Goal: Task Accomplishment & Management: Use online tool/utility

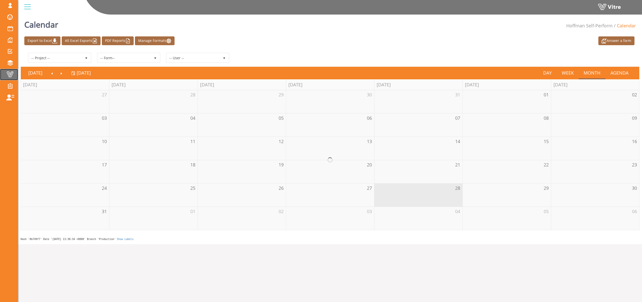
click at [8, 73] on span at bounding box center [10, 74] width 13 height 6
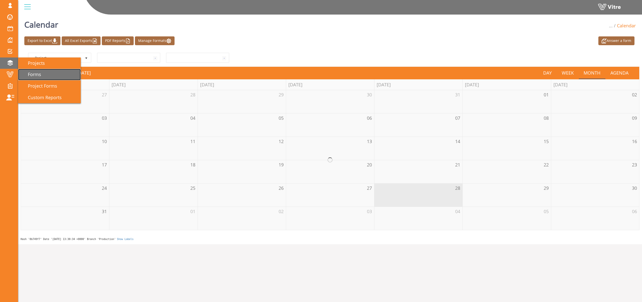
click at [35, 76] on span "Forms" at bounding box center [31, 74] width 19 height 6
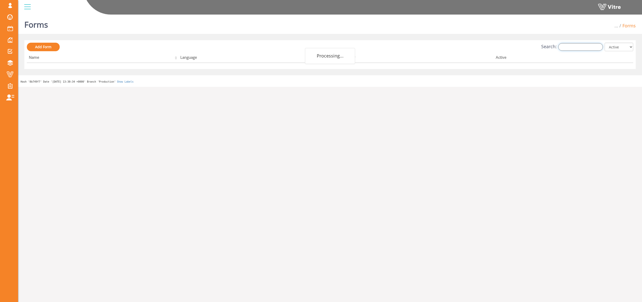
click at [577, 45] on input "Search:" at bounding box center [580, 47] width 45 height 8
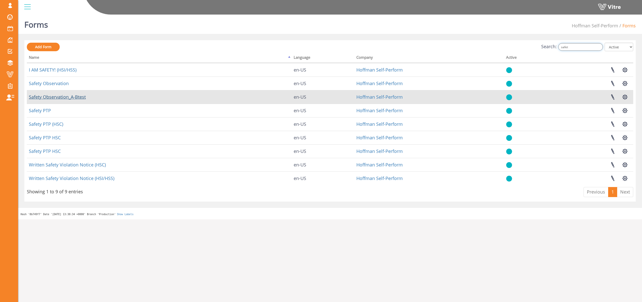
type input "safet"
click at [62, 94] on link "Safety Observation_A-Btest" at bounding box center [57, 97] width 57 height 6
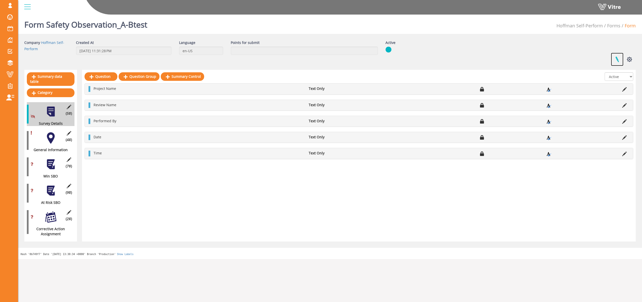
click at [617, 58] on link at bounding box center [617, 59] width 13 height 13
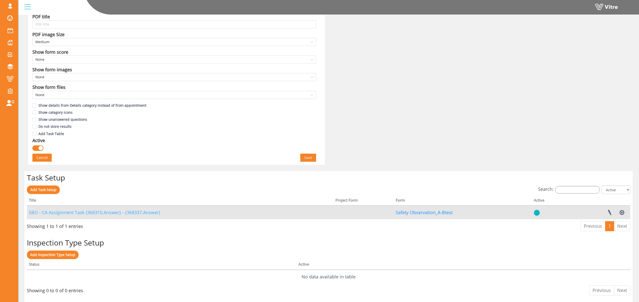
scroll to position [237, 0]
click at [73, 212] on link "SBO - CA Assignment Task {368310.Answer} - {368337.Answer}" at bounding box center [94, 212] width 131 height 6
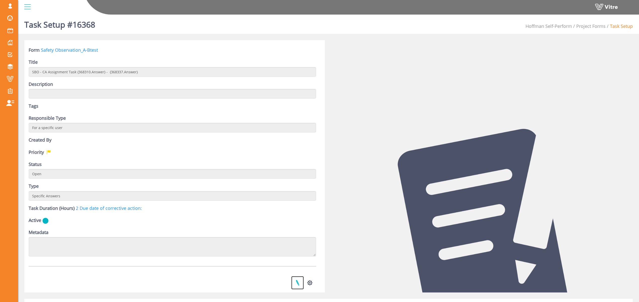
click at [297, 283] on link at bounding box center [297, 282] width 13 height 13
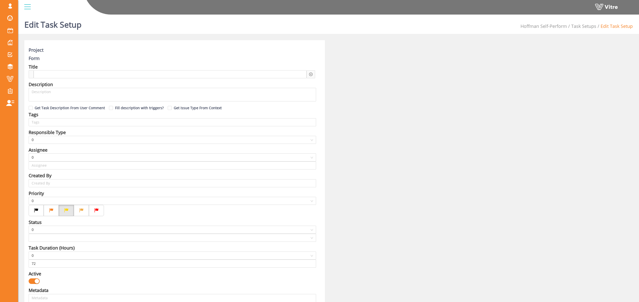
type input "Osher Faibish SU"
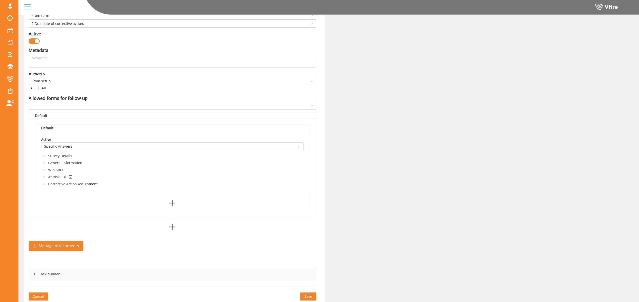
scroll to position [260, 0]
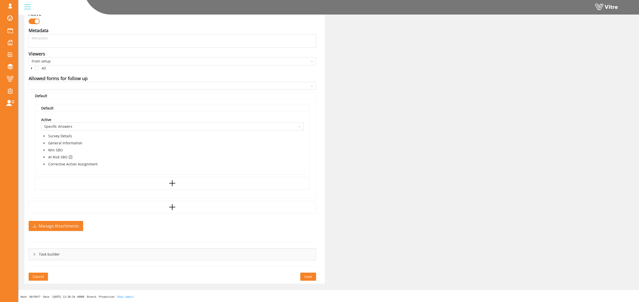
click at [44, 157] on icon "caret-down" at bounding box center [44, 157] width 1 height 2
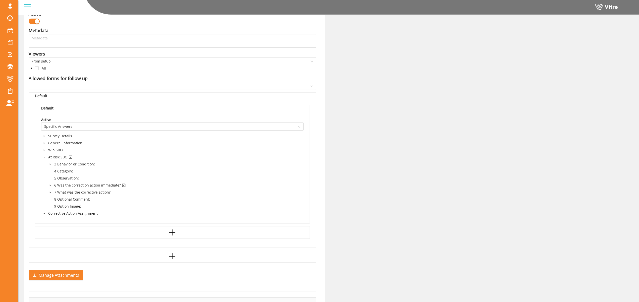
click at [50, 185] on icon "caret-down" at bounding box center [50, 185] width 1 height 2
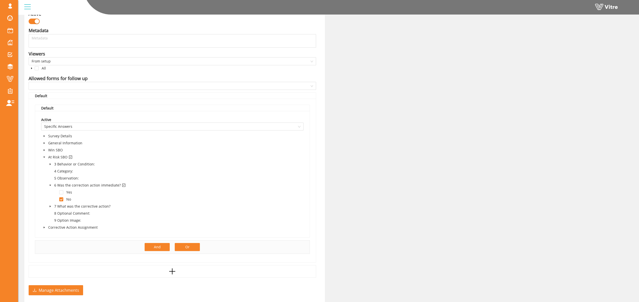
click at [183, 246] on button "Or" at bounding box center [187, 247] width 25 height 8
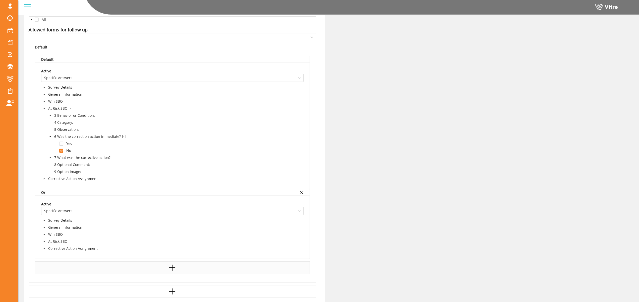
scroll to position [316, 0]
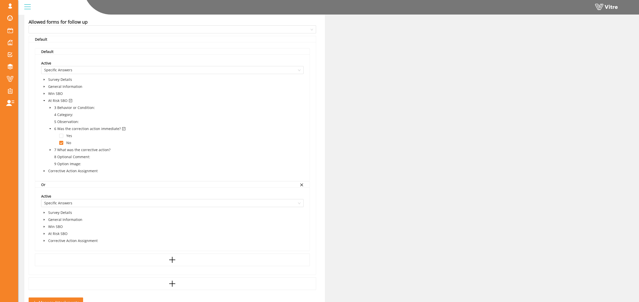
click at [45, 241] on icon "caret-down" at bounding box center [44, 240] width 3 height 3
click at [45, 235] on icon "caret-down" at bounding box center [44, 233] width 3 height 3
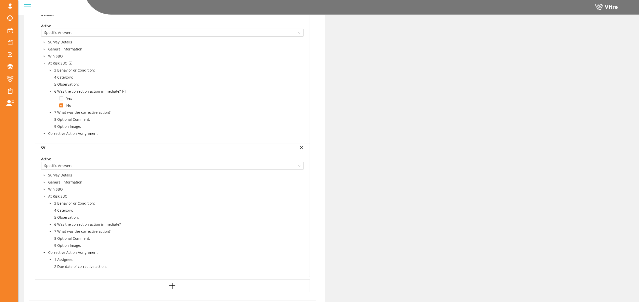
scroll to position [362, 0]
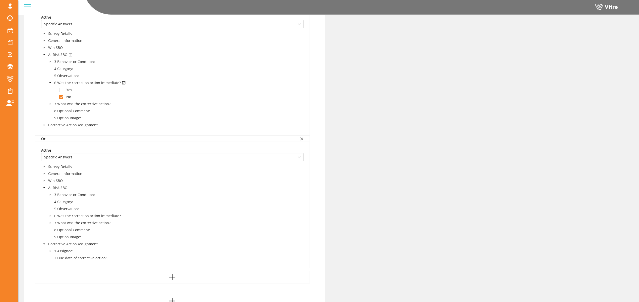
click at [50, 223] on icon "caret-down" at bounding box center [50, 223] width 3 height 3
click at [62, 252] on span at bounding box center [61, 251] width 4 height 4
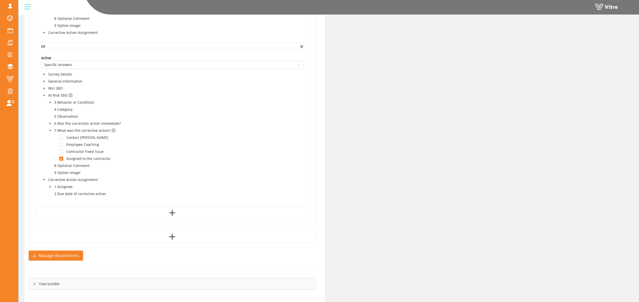
scroll to position [484, 0]
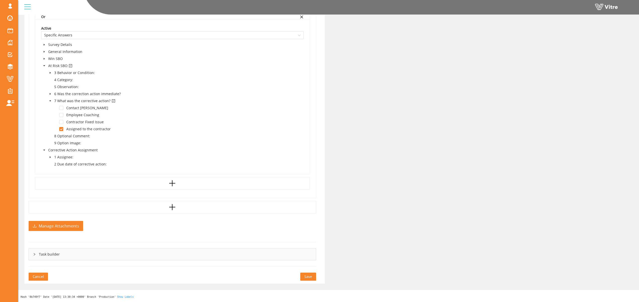
click at [308, 276] on span "Save" at bounding box center [308, 277] width 8 height 6
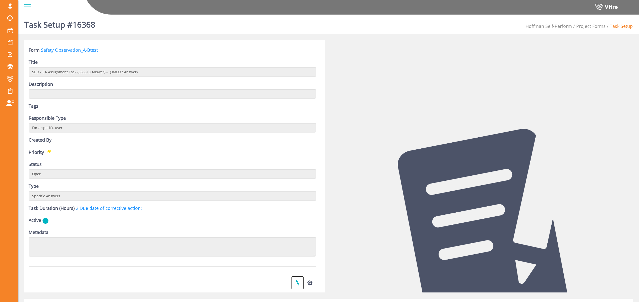
click at [299, 284] on link at bounding box center [297, 282] width 13 height 13
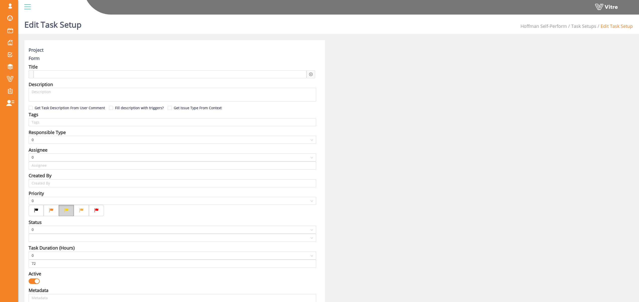
type input "Osher Faibish SU"
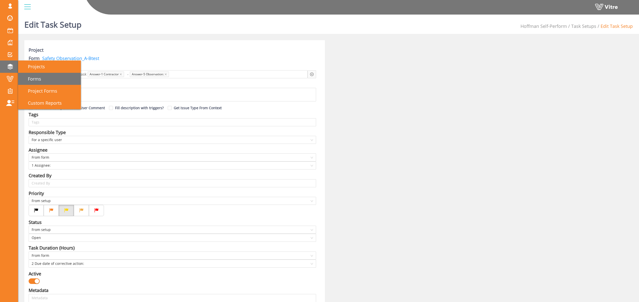
click at [51, 78] on link "Forms" at bounding box center [49, 79] width 63 height 12
